Goal: Information Seeking & Learning: Learn about a topic

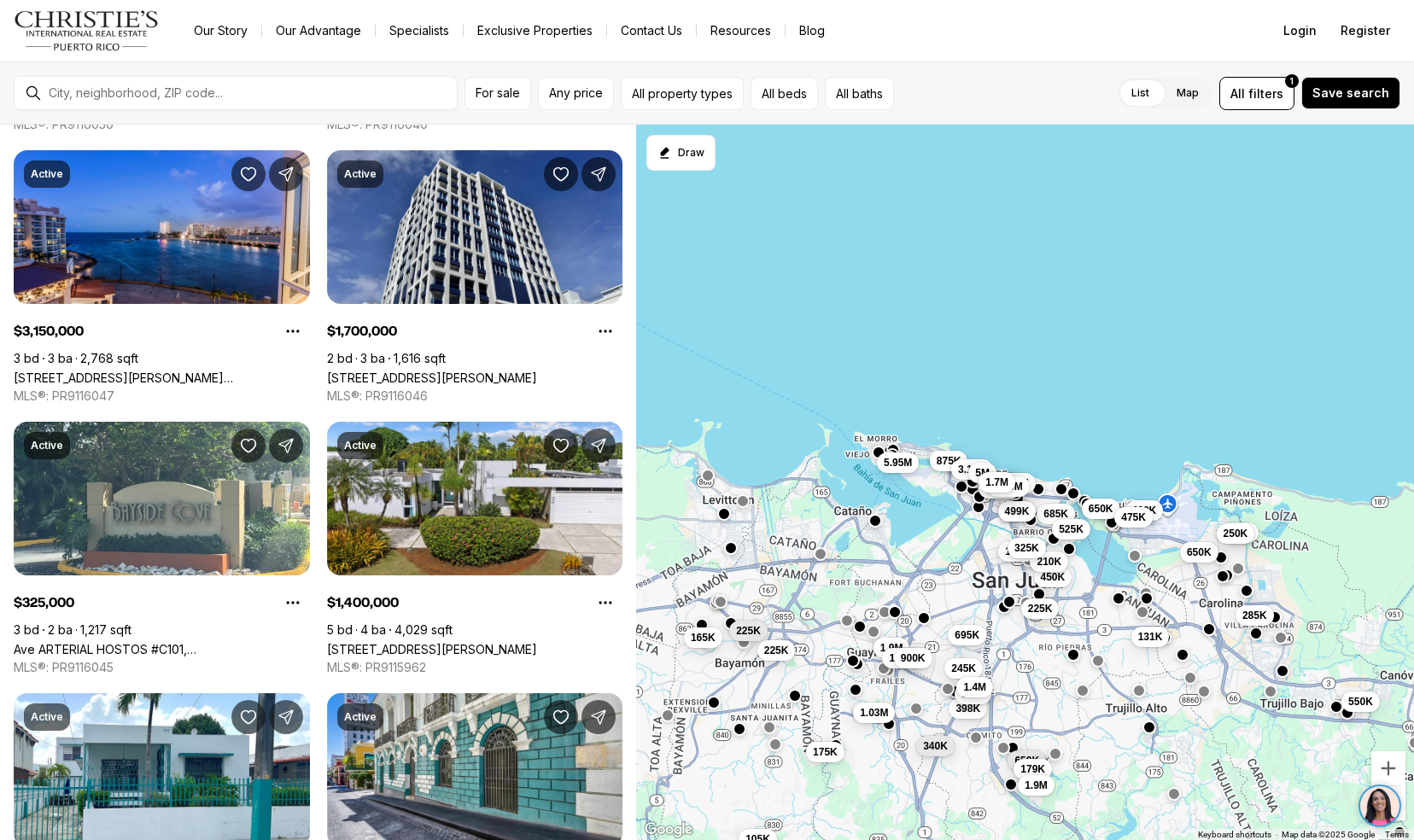
scroll to position [578, 0]
